Goal: Subscribe to service/newsletter

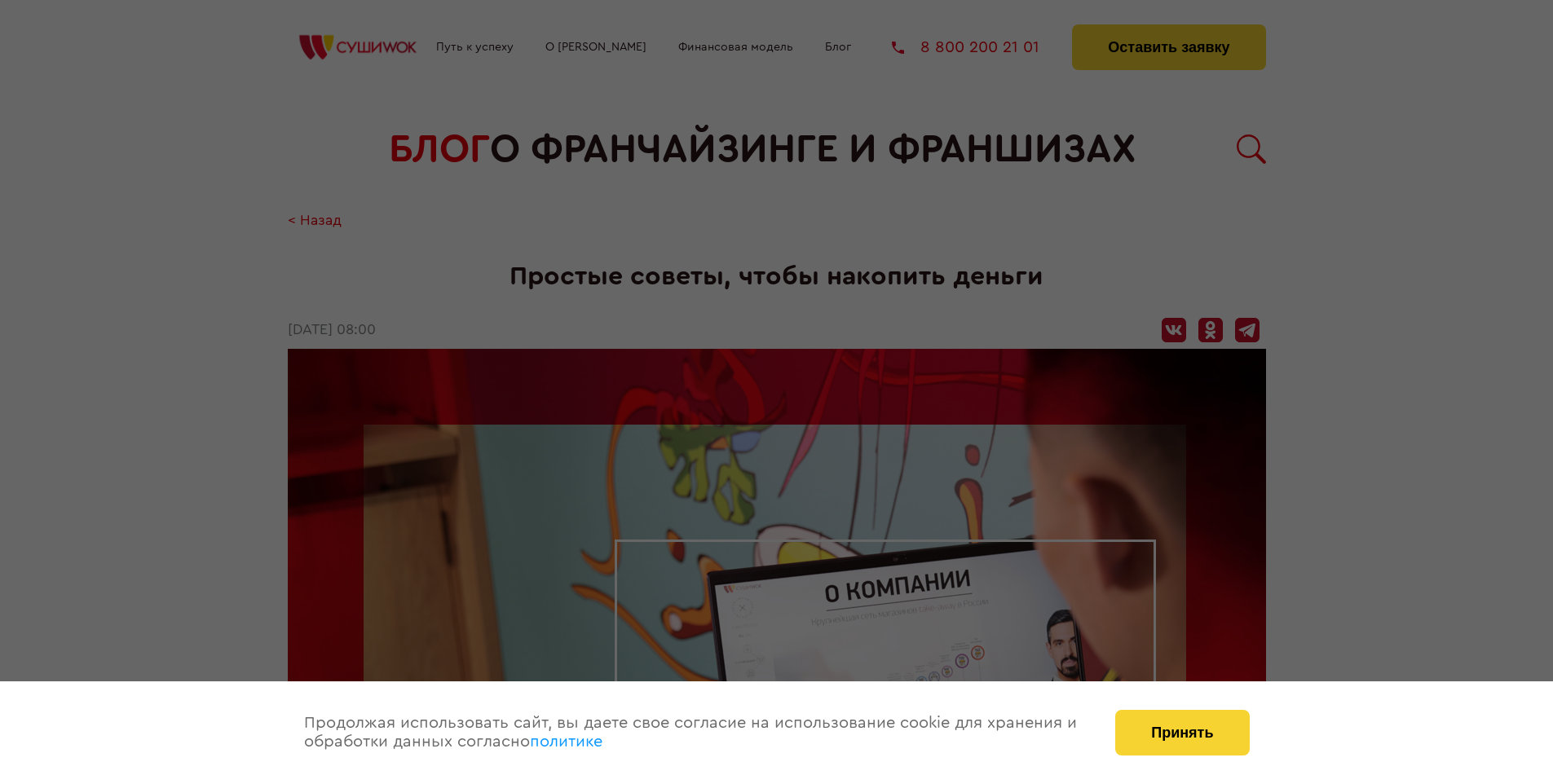
scroll to position [2188, 0]
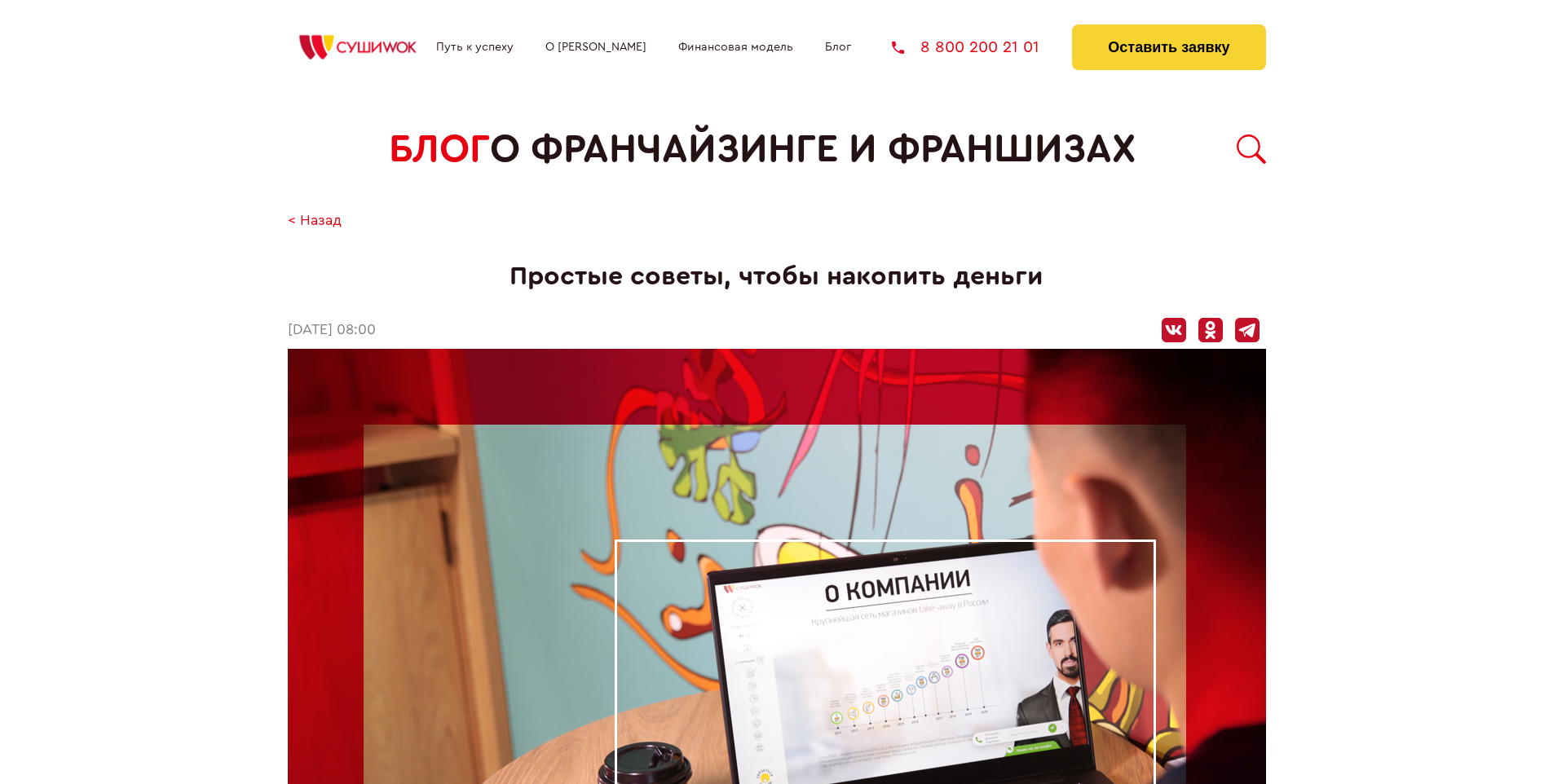
scroll to position [2188, 0]
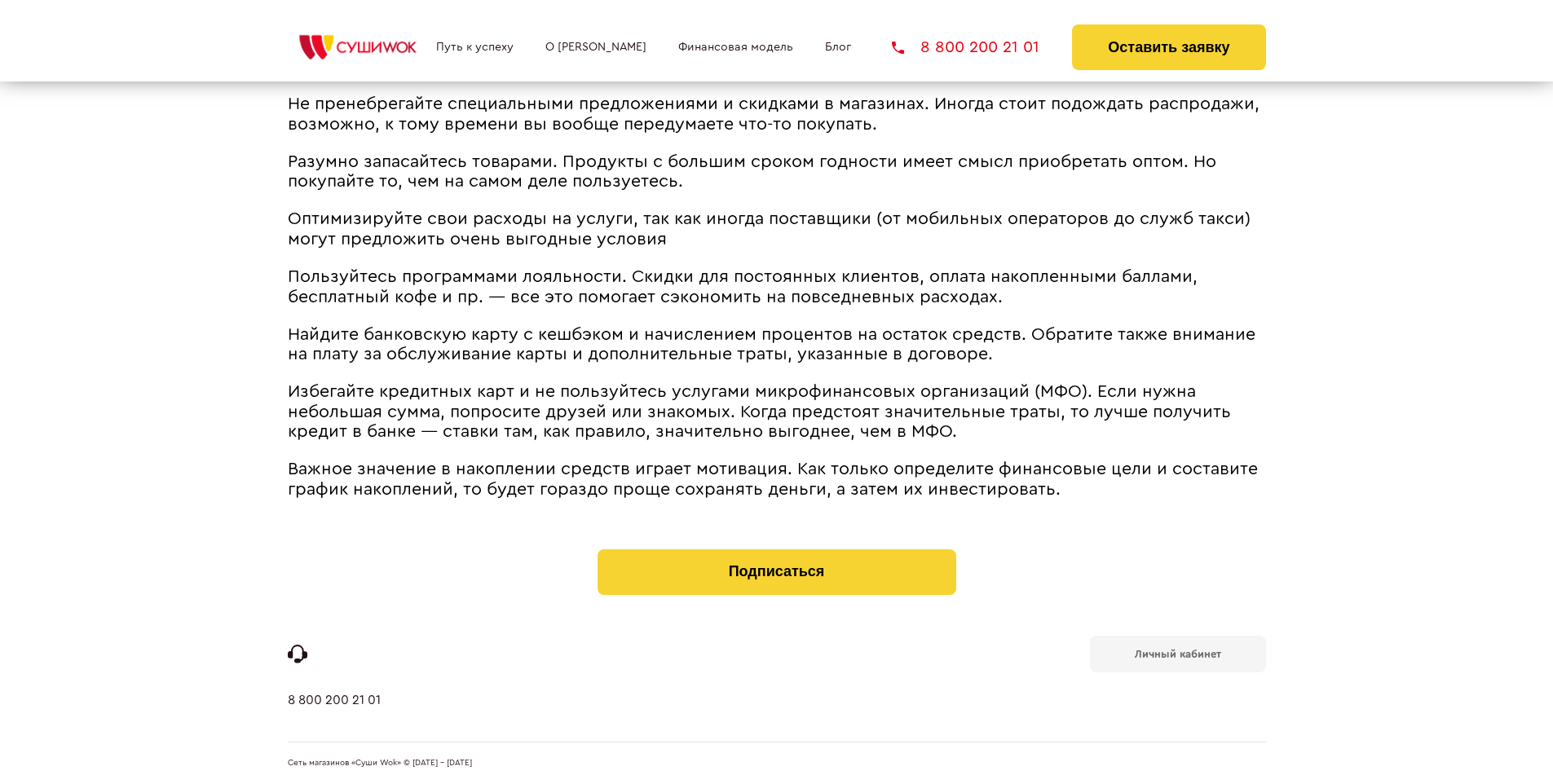
click at [1177, 652] on b "Личный кабинет" at bounding box center [1178, 654] width 87 height 11
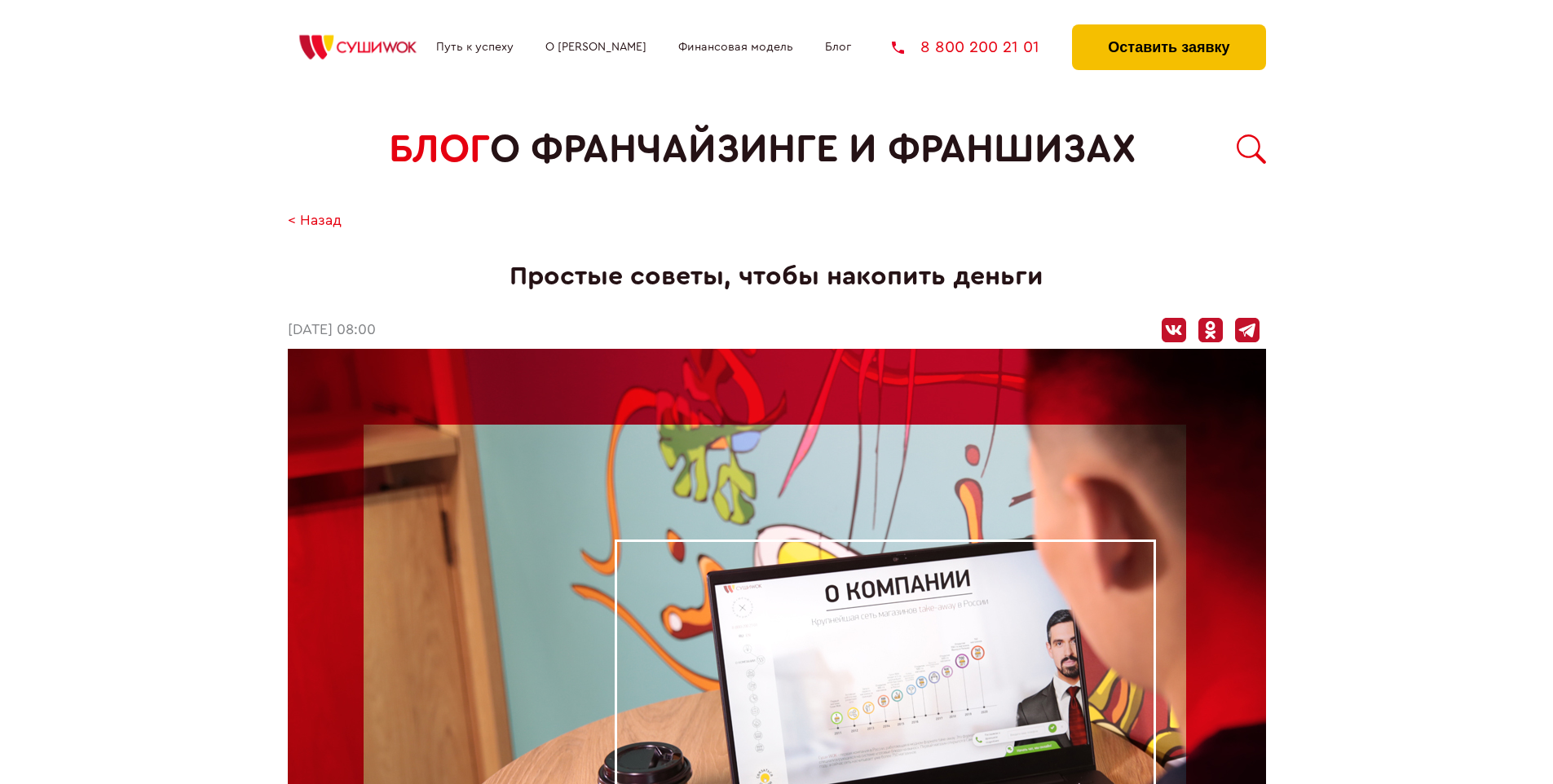
click at [1168, 29] on button "Оставить заявку" at bounding box center [1168, 47] width 193 height 46
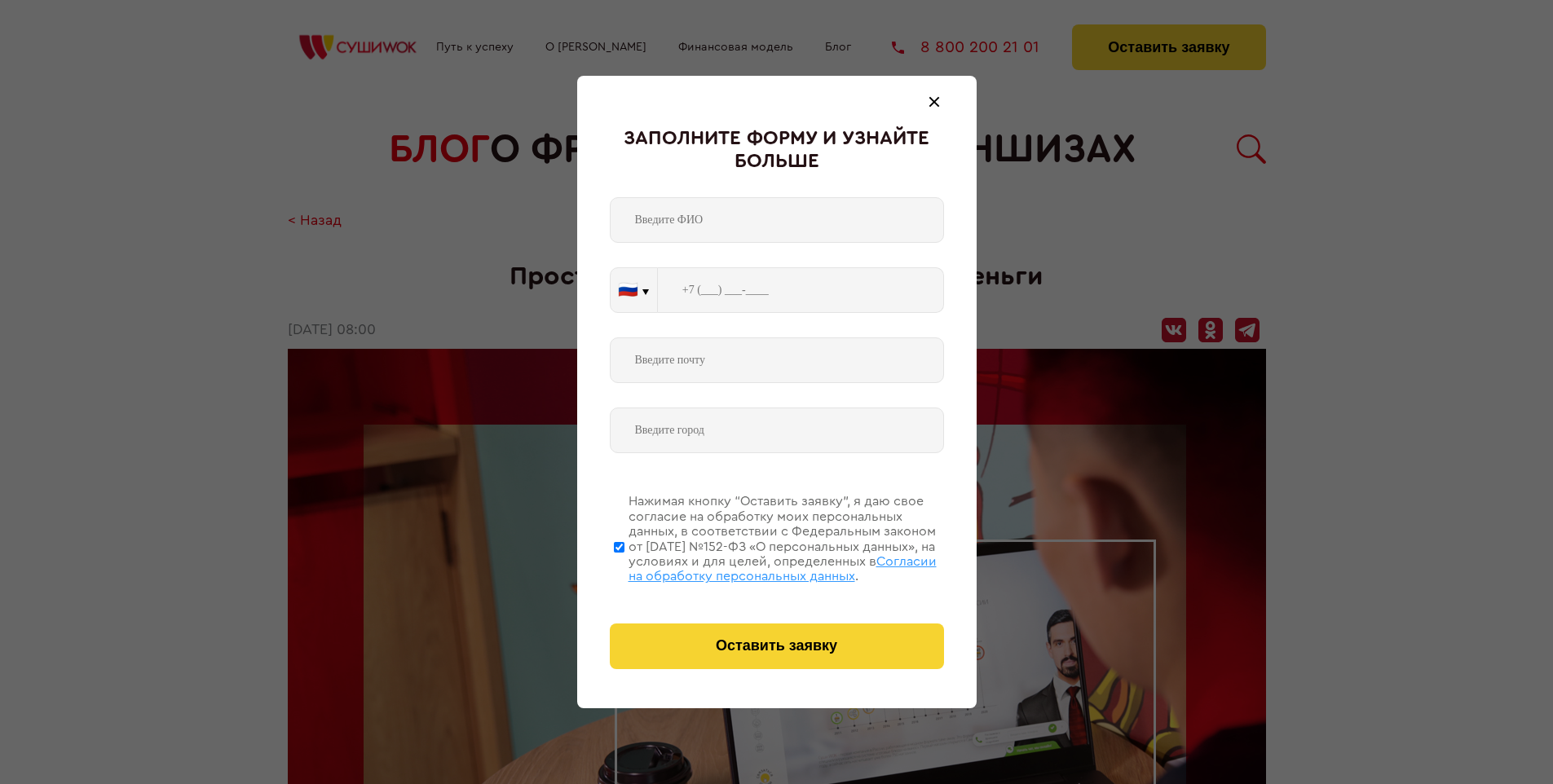
click at [755, 567] on span "Согласии на обработку персональных данных" at bounding box center [782, 569] width 308 height 28
click at [625, 567] on input "Нажимая кнопку “Оставить заявку”, я даю свое согласие на обработку моих персона…" at bounding box center [619, 547] width 11 height 131
checkbox input "false"
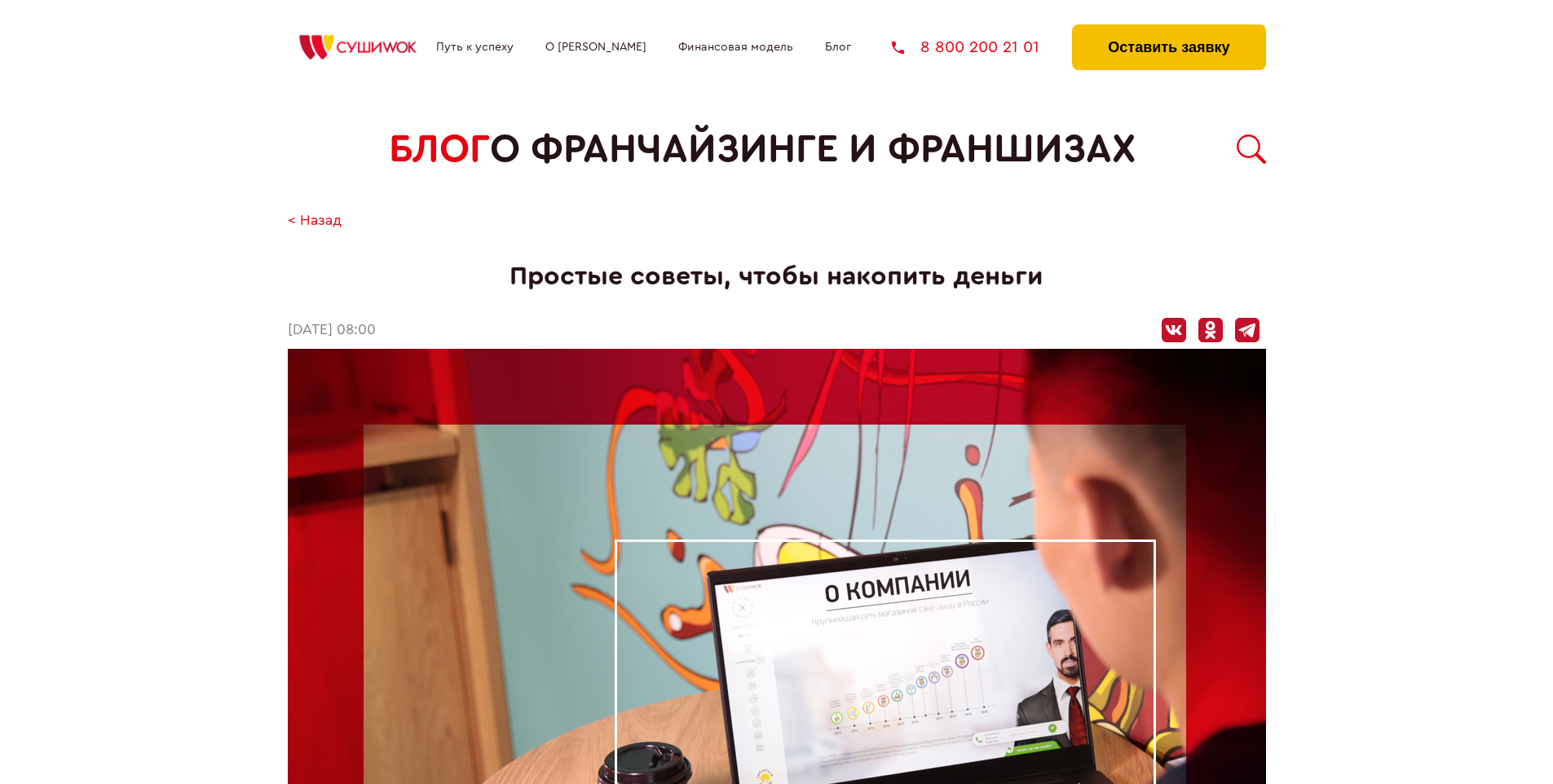
click at [1168, 29] on button "Оставить заявку" at bounding box center [1168, 47] width 193 height 46
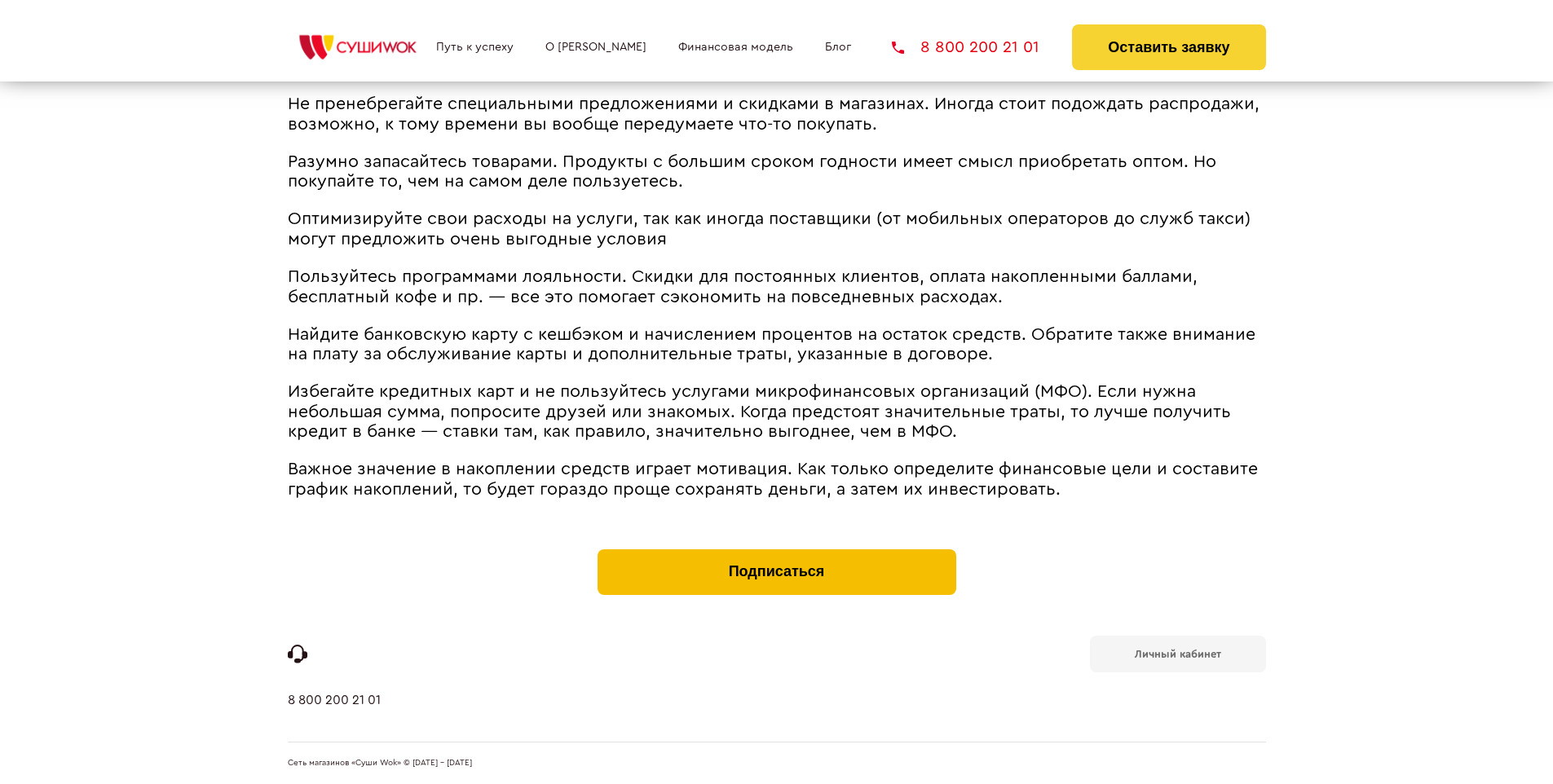
click at [776, 552] on button "Подписаться" at bounding box center [777, 572] width 359 height 46
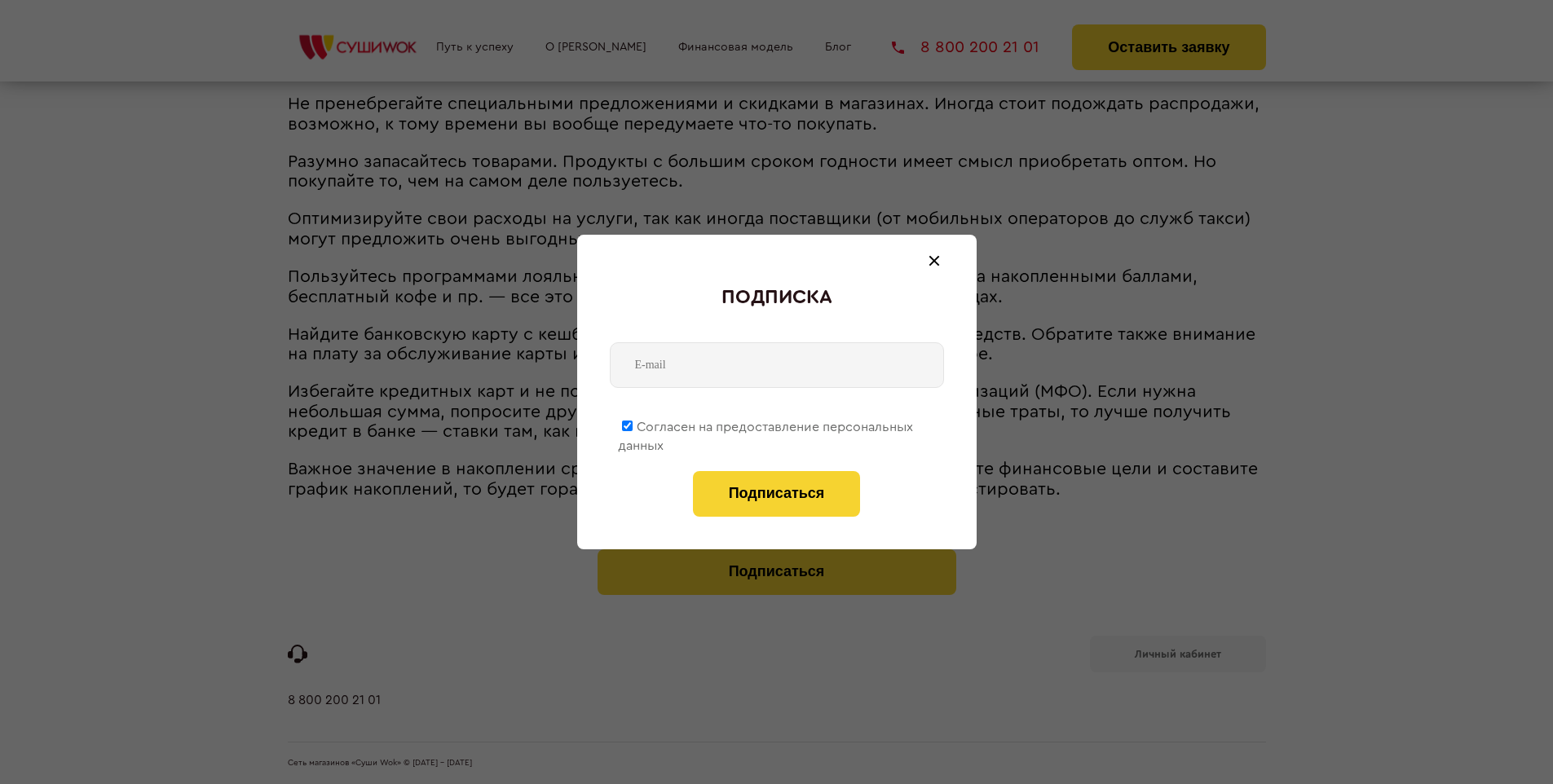
click at [766, 424] on span "Согласен на предоставление персональных данных" at bounding box center [765, 436] width 295 height 32
click at [633, 424] on input "Согласен на предоставление персональных данных" at bounding box center [627, 426] width 11 height 11
checkbox input "false"
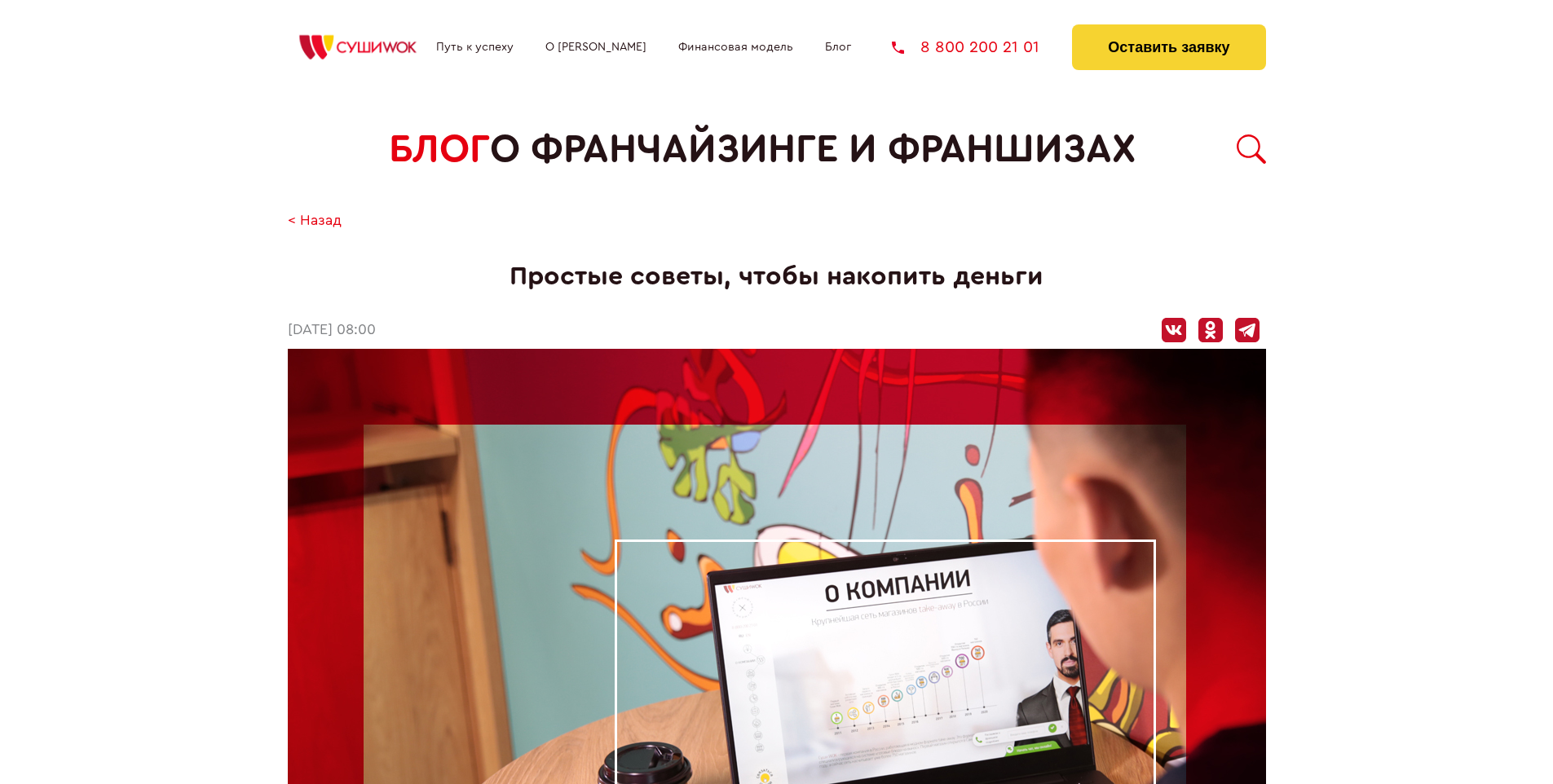
scroll to position [2188, 0]
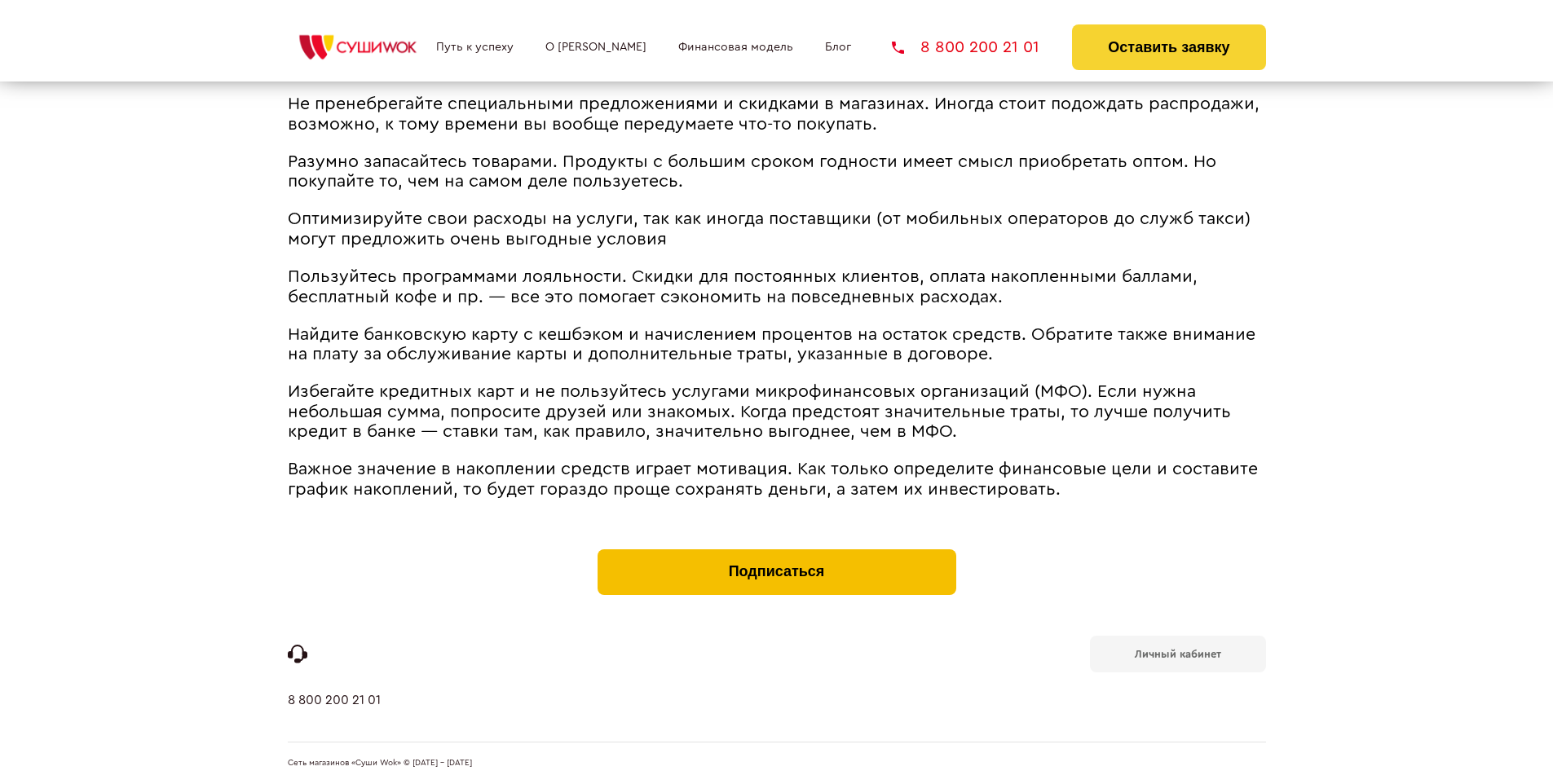
click at [776, 552] on button "Подписаться" at bounding box center [777, 572] width 359 height 46
